Goal: Transaction & Acquisition: Purchase product/service

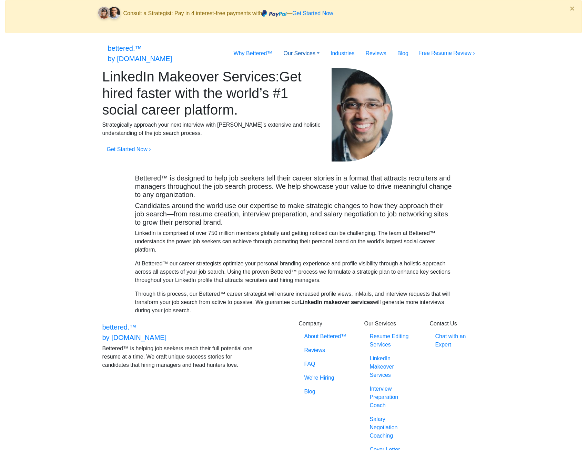
click at [325, 47] on link "Our Services" at bounding box center [301, 54] width 47 height 14
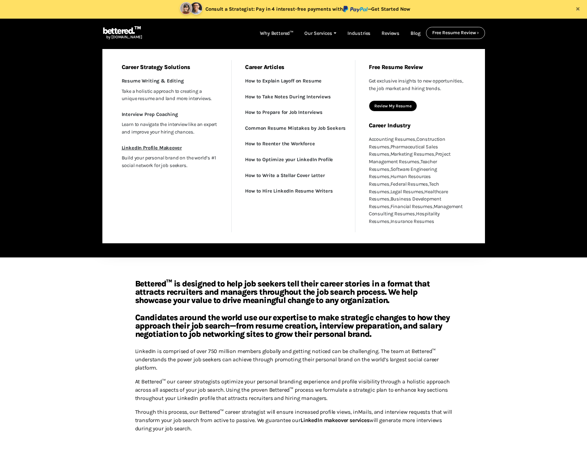
click at [142, 149] on link "LinkedIn Profile Makeover" at bounding box center [169, 148] width 113 height 10
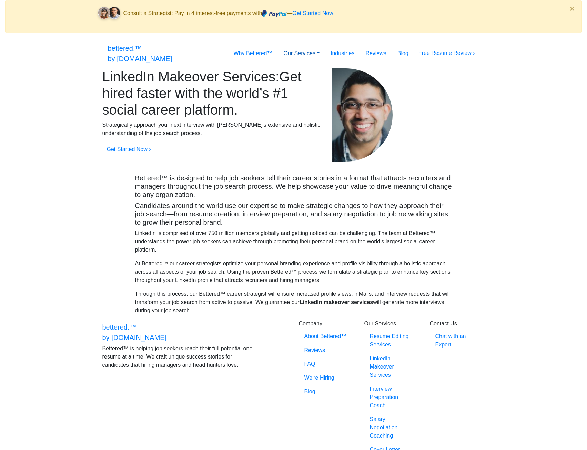
click at [325, 47] on link "Our Services" at bounding box center [301, 54] width 47 height 14
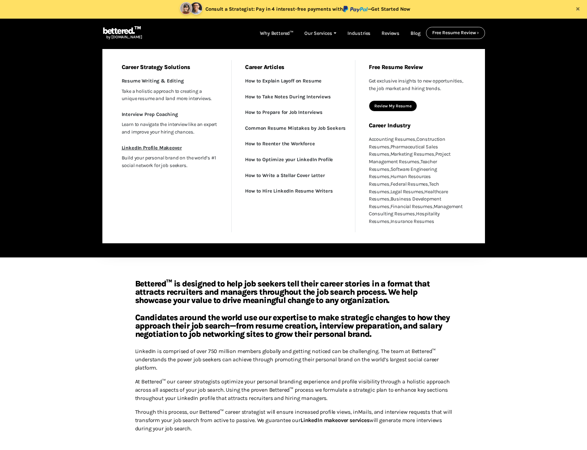
click at [142, 149] on link "LinkedIn Profile Makeover" at bounding box center [169, 148] width 113 height 10
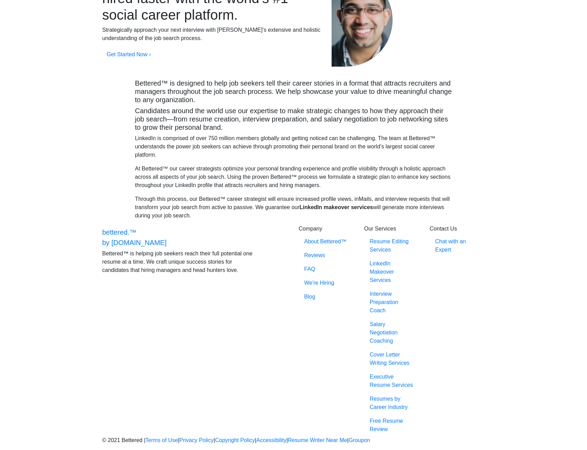
scroll to position [249, 0]
click at [378, 273] on link "LinkedIn Makeover Services" at bounding box center [392, 272] width 55 height 30
